Goal: Information Seeking & Learning: Understand process/instructions

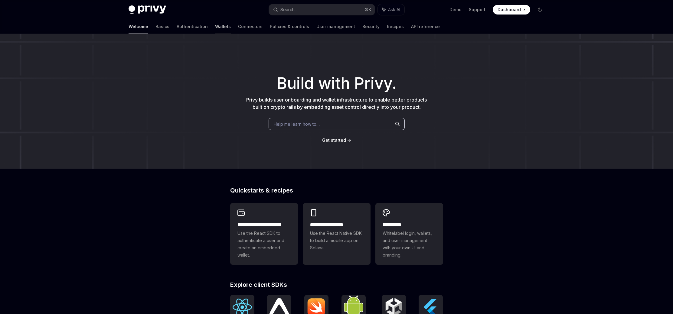
click at [215, 27] on link "Wallets" at bounding box center [223, 26] width 16 height 15
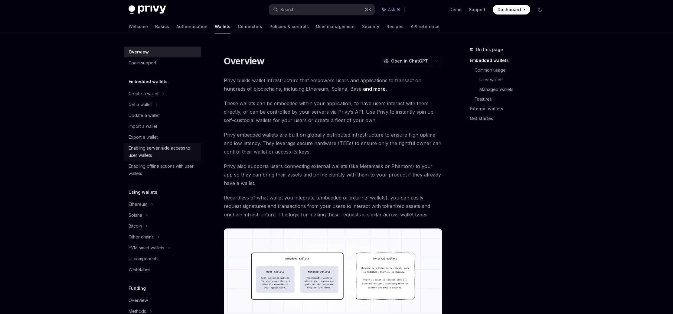
click at [150, 149] on div "Enabling server-side access to user wallets" at bounding box center [162, 152] width 69 height 15
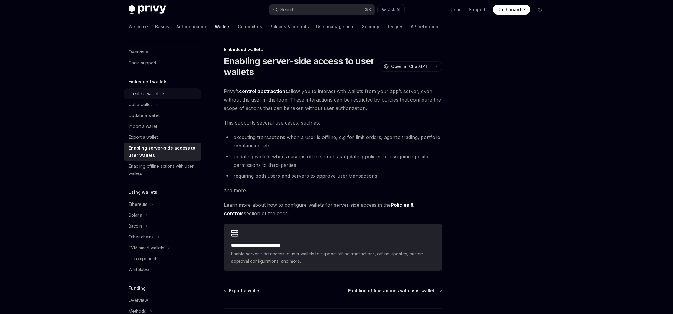
click at [157, 97] on div "Create a wallet" at bounding box center [143, 93] width 30 height 7
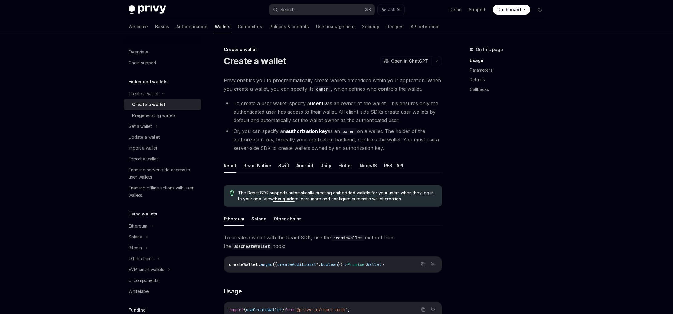
click at [159, 103] on div "Create a wallet" at bounding box center [148, 104] width 33 height 7
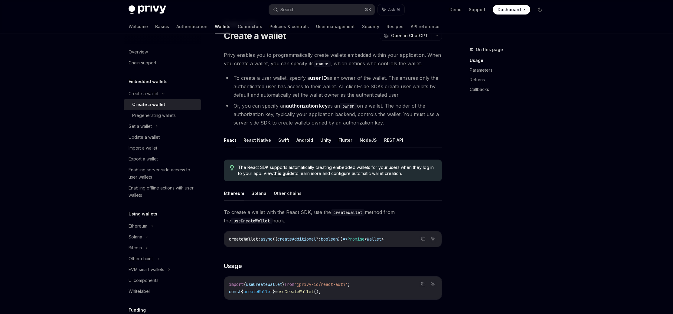
click at [506, 189] on div "On this page Usage Parameters Returns Callbacks" at bounding box center [503, 180] width 92 height 268
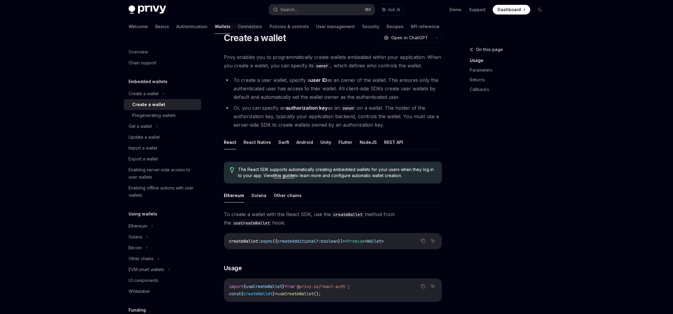
scroll to position [25, 0]
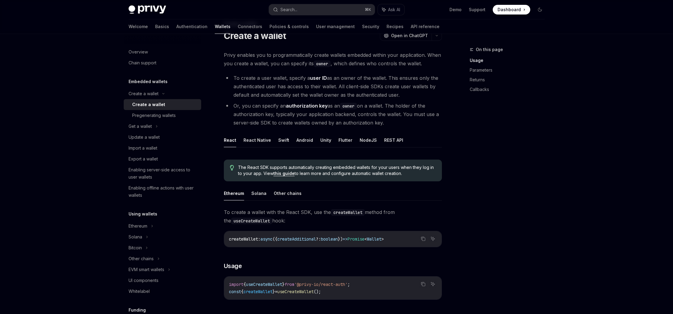
click at [541, 188] on div "On this page Usage Parameters Returns Callbacks" at bounding box center [503, 180] width 92 height 268
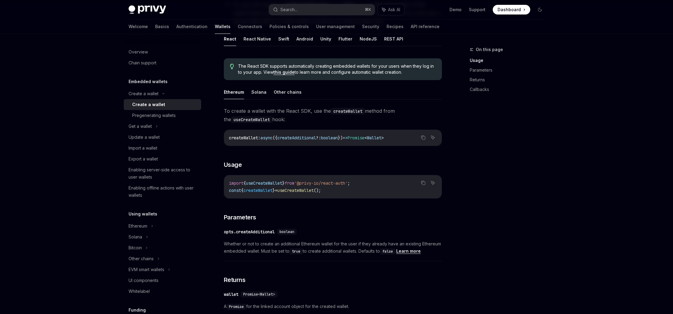
scroll to position [126, 0]
click at [256, 89] on button "Solana" at bounding box center [258, 92] width 15 height 14
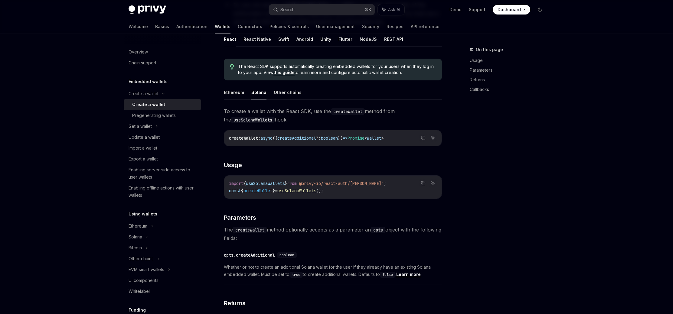
click at [256, 89] on button "Solana" at bounding box center [258, 92] width 15 height 14
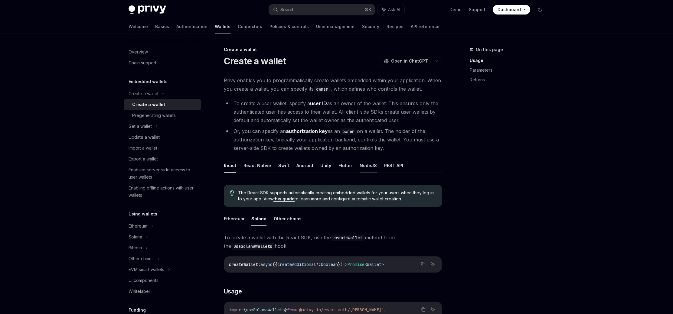
click at [366, 166] on button "NodeJS" at bounding box center [367, 165] width 17 height 14
type textarea "*"
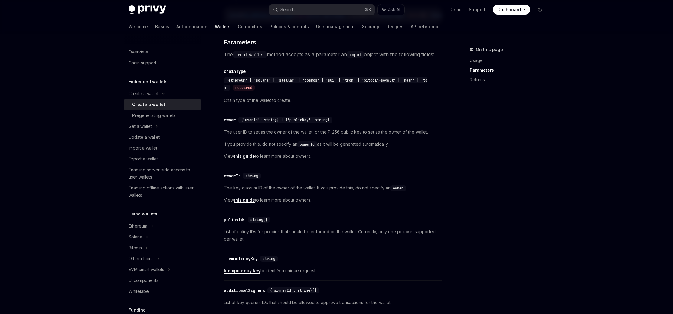
scroll to position [286, 0]
click at [595, 191] on div "Privy Docs home page Search... ⌘ K Ask AI Demo Support Dashboard Dashboard Sear…" at bounding box center [336, 192] width 673 height 957
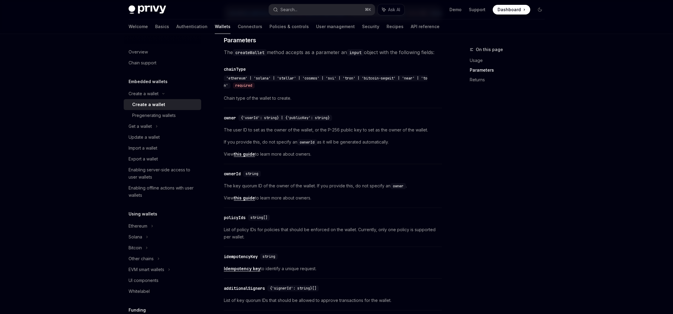
click at [595, 191] on div "Privy Docs home page Search... ⌘ K Ask AI Demo Support Dashboard Dashboard Sear…" at bounding box center [336, 192] width 673 height 957
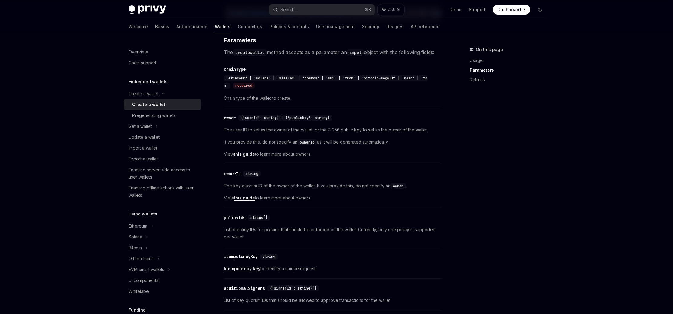
click at [595, 191] on div "Privy Docs home page Search... ⌘ K Ask AI Demo Support Dashboard Dashboard Sear…" at bounding box center [336, 192] width 673 height 957
click at [248, 157] on link "this guide" at bounding box center [244, 153] width 21 height 5
click at [516, 11] on span "Dashboard" at bounding box center [508, 10] width 23 height 6
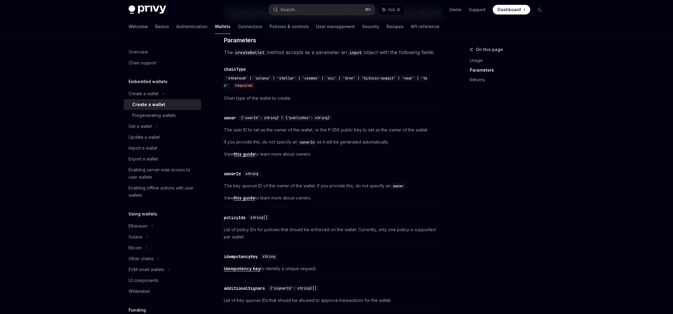
click at [530, 127] on div "On this page Usage Parameters Returns" at bounding box center [503, 180] width 92 height 268
click at [308, 7] on button "Search... ⌘ K" at bounding box center [322, 9] width 106 height 11
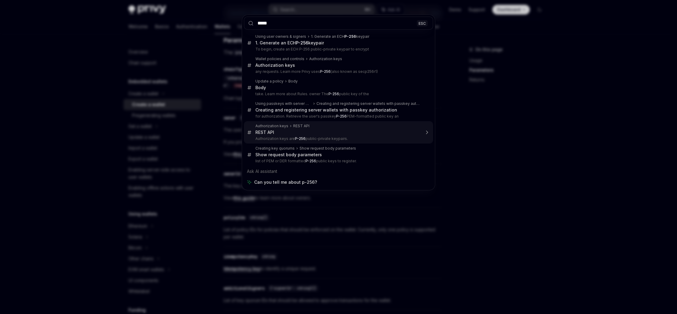
type input "*****"
click at [552, 150] on div "***** ESC Using user owners & signers 1. Generate an ECH P-256 keypair 1. Gener…" at bounding box center [338, 157] width 677 height 314
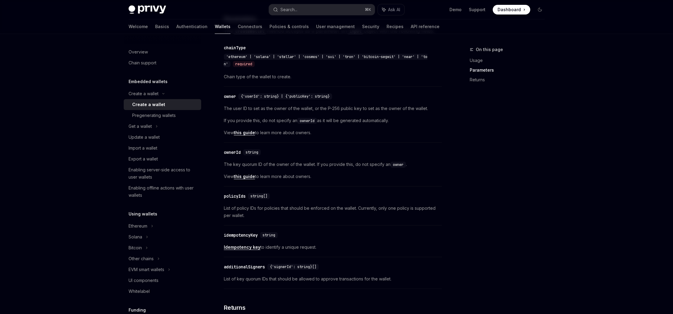
scroll to position [312, 0]
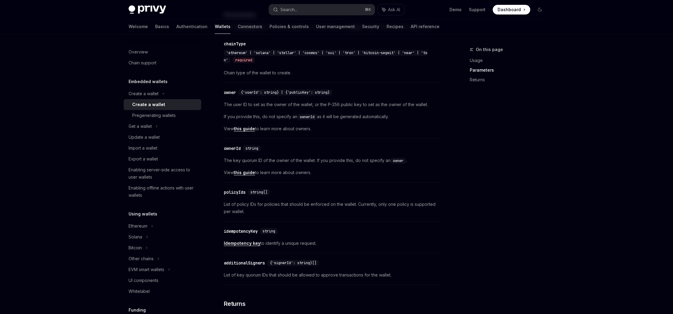
click at [536, 163] on div "On this page Usage Parameters Returns" at bounding box center [503, 180] width 92 height 268
click at [239, 175] on link "this guide" at bounding box center [244, 172] width 21 height 5
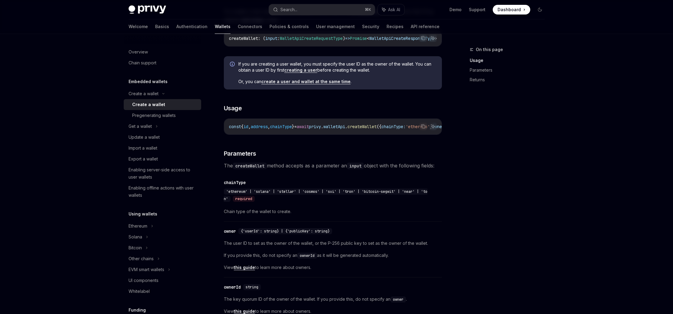
scroll to position [167, 0]
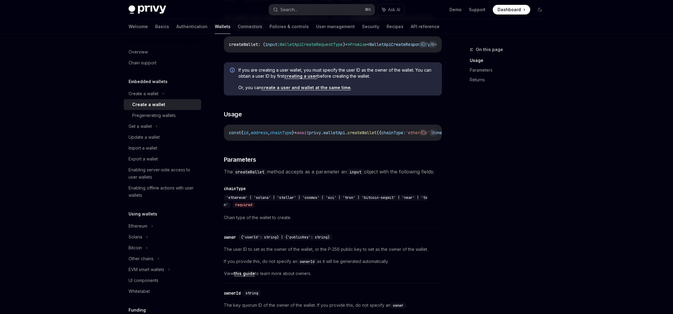
click at [154, 137] on div "Update a wallet" at bounding box center [143, 137] width 31 height 7
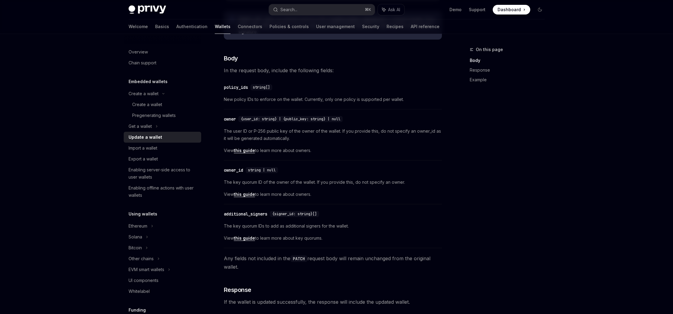
scroll to position [144, 0]
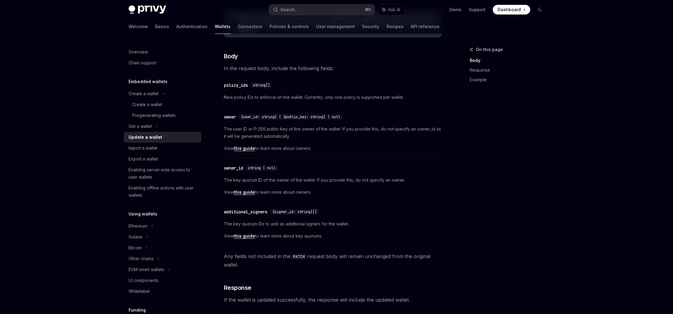
click at [353, 154] on div "​ owner {user_id: string} | {public_key: string} | null The user ID or P-256 pu…" at bounding box center [333, 134] width 218 height 48
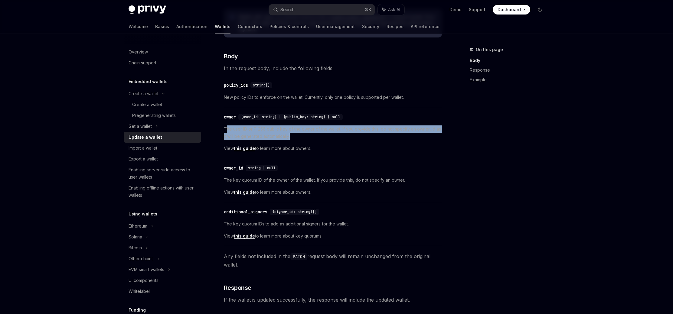
drag, startPoint x: 329, startPoint y: 139, endPoint x: 227, endPoint y: 131, distance: 102.2
click at [227, 131] on span "The user ID or P-256 public key of the owner of the wallet. If you provide this…" at bounding box center [333, 132] width 218 height 15
click at [284, 135] on span "The user ID or P-256 public key of the owner of the wallet. If you provide this…" at bounding box center [333, 132] width 218 height 15
drag, startPoint x: 311, startPoint y: 137, endPoint x: 224, endPoint y: 130, distance: 87.3
click at [224, 130] on span "The user ID or P-256 public key of the owner of the wallet. If you provide this…" at bounding box center [333, 132] width 218 height 15
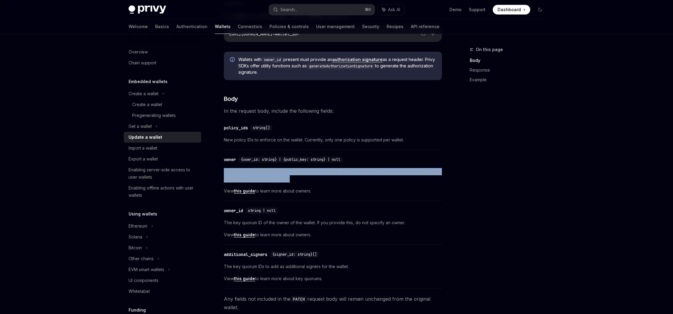
scroll to position [112, 0]
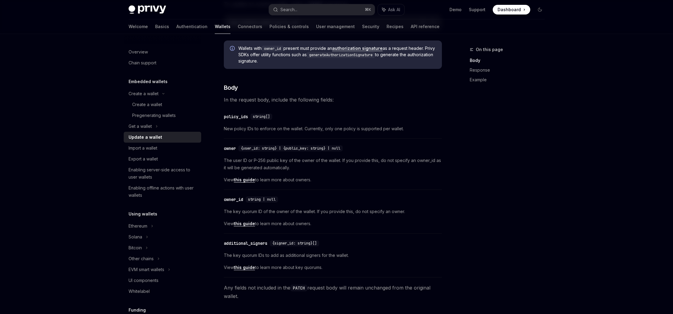
click at [317, 166] on span "The user ID or P-256 public key of the owner of the wallet. If you provide this…" at bounding box center [333, 164] width 218 height 15
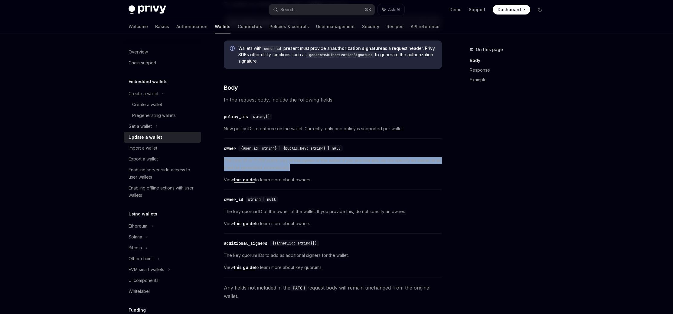
drag, startPoint x: 299, startPoint y: 168, endPoint x: 221, endPoint y: 161, distance: 78.9
click at [238, 164] on span "The user ID or P-256 public key of the owner of the wallet. If you provide this…" at bounding box center [333, 164] width 218 height 15
drag, startPoint x: 301, startPoint y: 167, endPoint x: 224, endPoint y: 159, distance: 78.2
click at [224, 159] on span "The user ID or P-256 public key of the owner of the wallet. If you provide this…" at bounding box center [333, 164] width 218 height 15
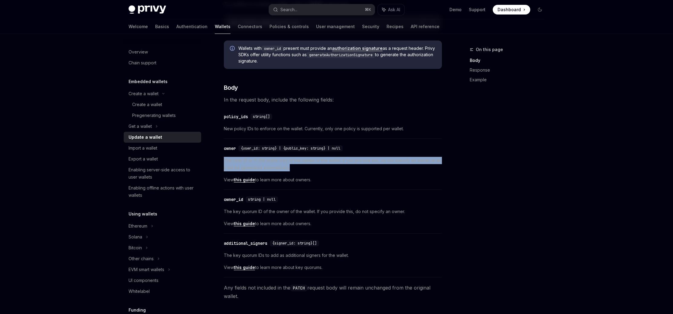
click at [284, 164] on span "The user ID or P-256 public key of the owner of the wallet. If you provide this…" at bounding box center [333, 164] width 218 height 15
drag, startPoint x: 307, startPoint y: 166, endPoint x: 245, endPoint y: 161, distance: 62.1
click at [245, 161] on span "The user ID or P-256 public key of the owner of the wallet. If you provide this…" at bounding box center [333, 164] width 218 height 15
click at [301, 166] on span "The user ID or P-256 public key of the owner of the wallet. If you provide this…" at bounding box center [333, 164] width 218 height 15
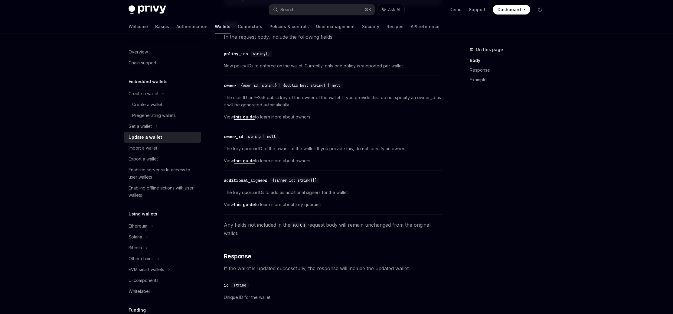
scroll to position [178, 0]
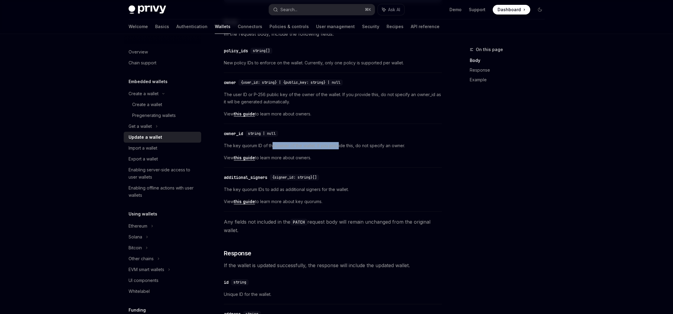
drag, startPoint x: 272, startPoint y: 146, endPoint x: 340, endPoint y: 146, distance: 68.3
click at [340, 146] on span "The key quorum ID of the owner of the wallet. If you provide this, do not speci…" at bounding box center [333, 145] width 218 height 7
click at [166, 104] on div "Create a wallet" at bounding box center [164, 104] width 65 height 7
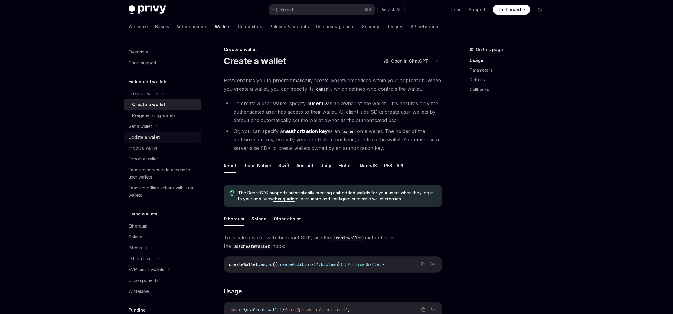
click at [170, 139] on div "Update a wallet" at bounding box center [162, 137] width 69 height 7
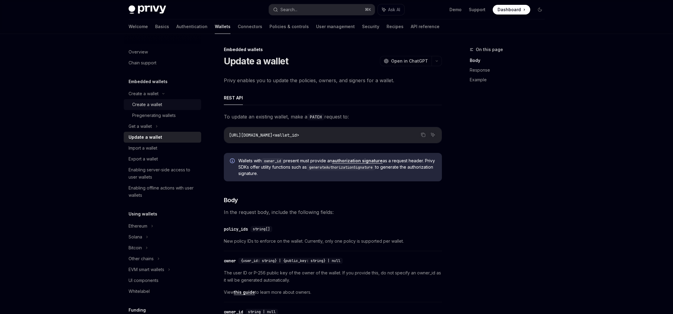
click at [161, 107] on div "Create a wallet" at bounding box center [147, 104] width 30 height 7
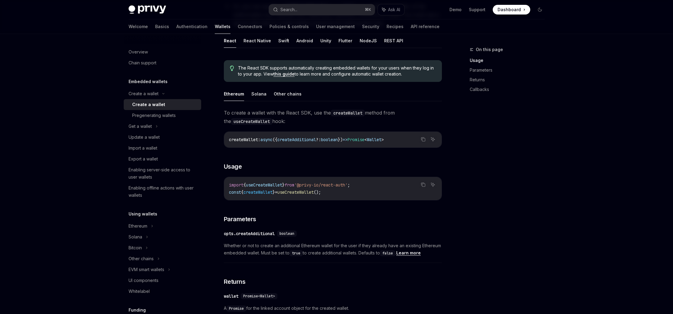
scroll to position [127, 0]
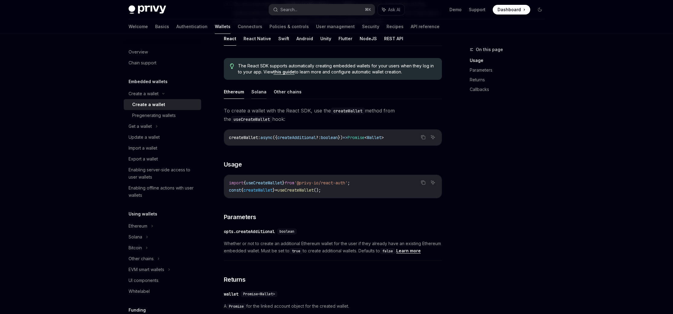
click at [260, 96] on button "Solana" at bounding box center [258, 92] width 15 height 14
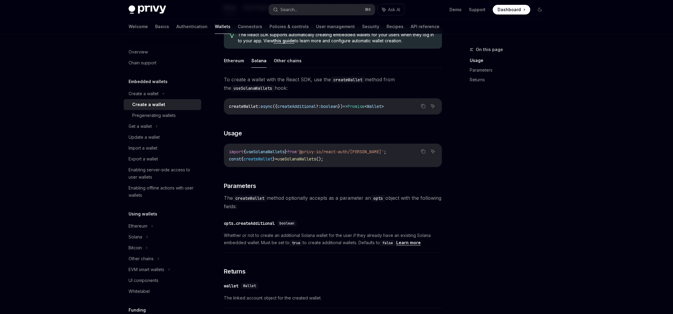
click at [478, 211] on div "On this page Usage Parameters Returns" at bounding box center [503, 180] width 92 height 268
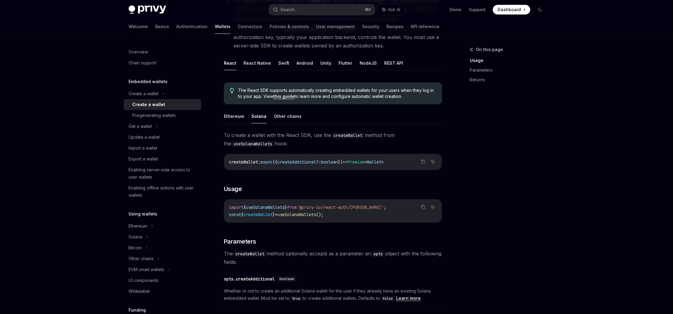
click at [484, 204] on div "On this page Usage Parameters Returns" at bounding box center [503, 180] width 92 height 268
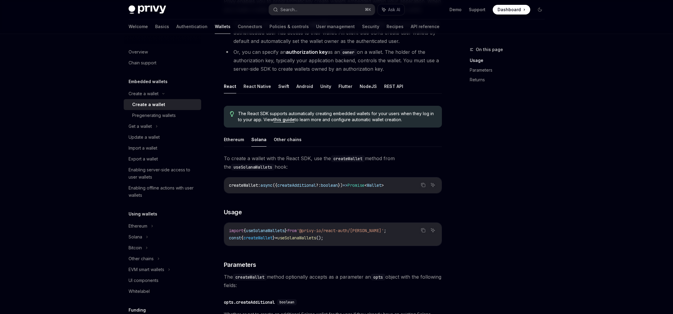
scroll to position [77, 0]
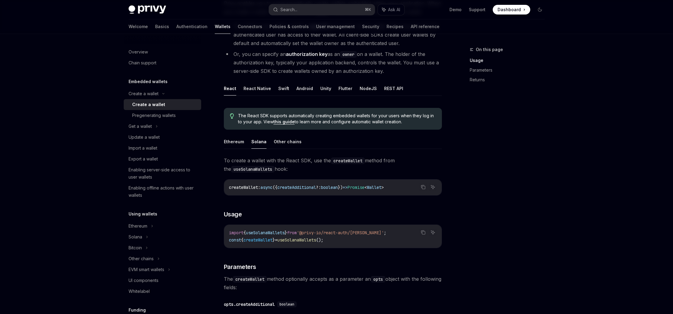
click at [493, 193] on div "On this page Usage Parameters Returns" at bounding box center [503, 180] width 92 height 268
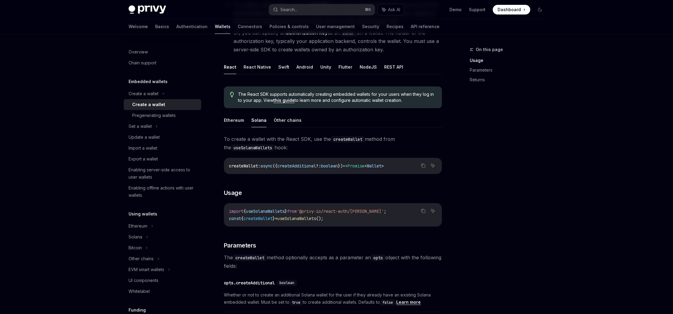
scroll to position [102, 0]
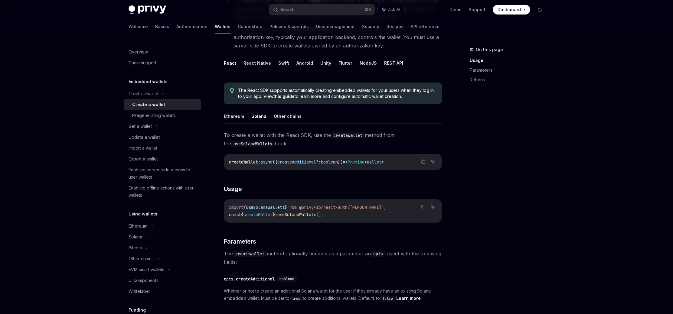
click at [359, 66] on button "NodeJS" at bounding box center [367, 63] width 17 height 14
type textarea "*"
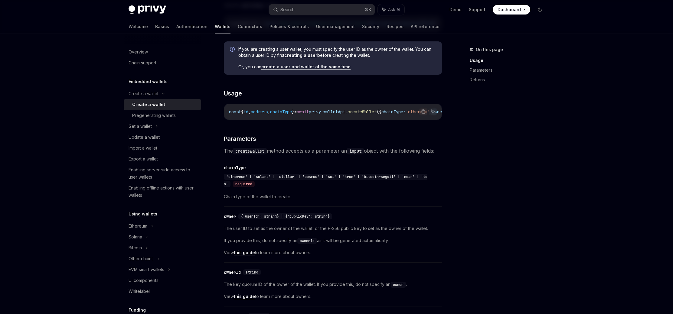
scroll to position [183, 0]
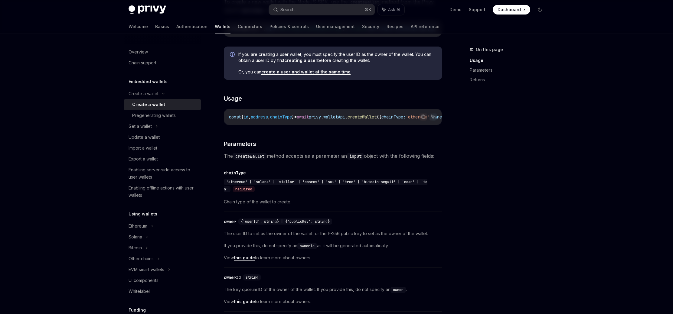
click at [486, 144] on div "On this page Usage Parameters Returns" at bounding box center [503, 180] width 92 height 268
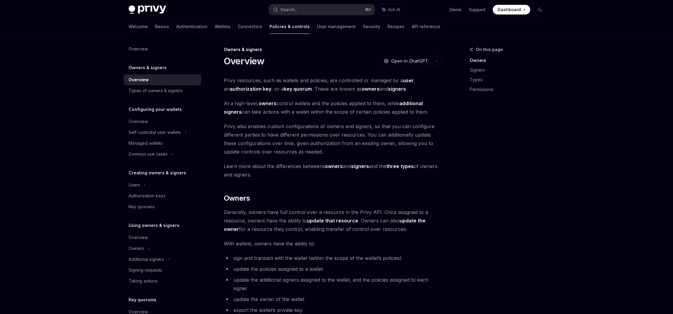
click at [463, 193] on div "On this page Owners Signers Types Permissions" at bounding box center [503, 180] width 92 height 268
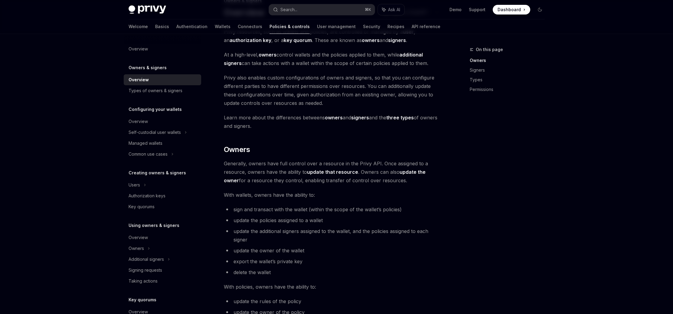
scroll to position [51, 0]
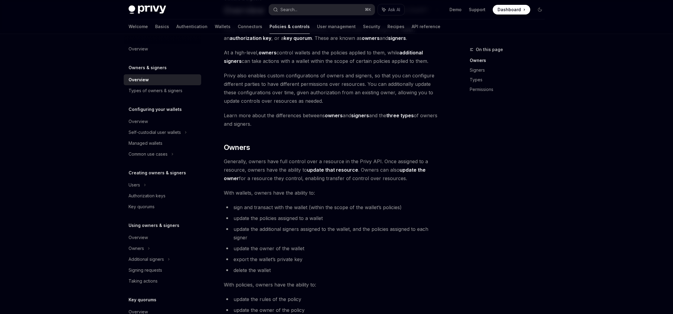
click at [463, 193] on div "On this page Owners Signers Types Permissions" at bounding box center [503, 180] width 92 height 268
click at [313, 150] on h2 "​ Owners" at bounding box center [333, 148] width 218 height 10
drag, startPoint x: 269, startPoint y: 159, endPoint x: 407, endPoint y: 180, distance: 140.0
click at [407, 180] on span "Generally, owners have full control over a resource in the Privy API. Once assi…" at bounding box center [333, 169] width 218 height 25
click at [408, 180] on span "Generally, owners have full control over a resource in the Privy API. Once assi…" at bounding box center [333, 169] width 218 height 25
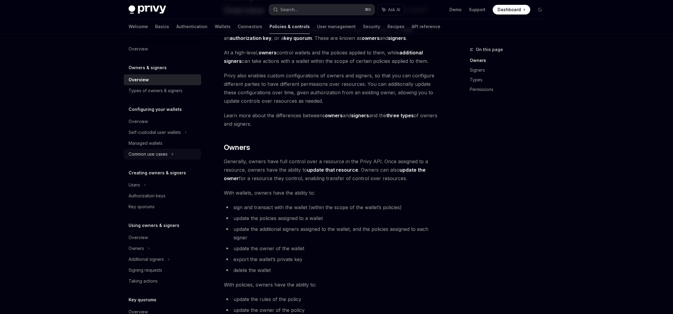
drag, startPoint x: 347, startPoint y: 174, endPoint x: 184, endPoint y: 159, distance: 164.3
click at [370, 175] on span "Generally, owners have full control over a resource in the Privy API. Once assi…" at bounding box center [333, 169] width 218 height 25
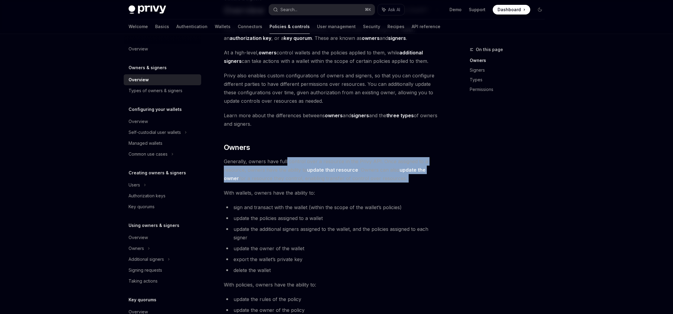
drag, startPoint x: 411, startPoint y: 184, endPoint x: 285, endPoint y: 162, distance: 127.3
click at [279, 173] on span "Generally, owners have full control over a resource in the Privy API. Once assi…" at bounding box center [333, 169] width 218 height 25
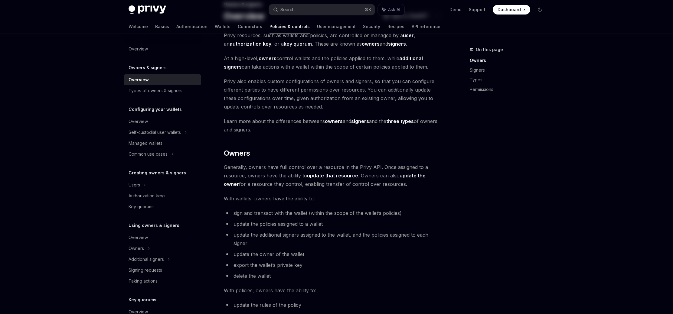
scroll to position [0, 0]
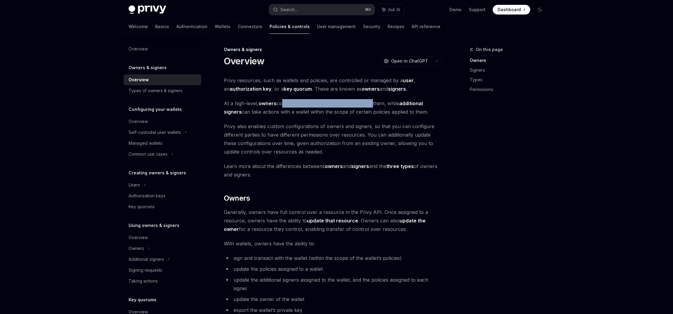
drag, startPoint x: 281, startPoint y: 103, endPoint x: 371, endPoint y: 106, distance: 90.1
click at [371, 106] on span "At a high-level, owners control wallets and the policies applied to them, while…" at bounding box center [333, 107] width 218 height 17
click at [478, 132] on div "On this page Owners Signers Types Permissions" at bounding box center [503, 180] width 92 height 268
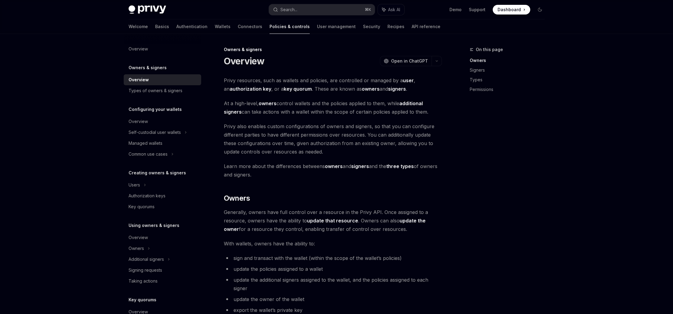
click at [473, 135] on div "On this page Owners Signers Types Permissions" at bounding box center [503, 180] width 92 height 268
